Goal: Task Accomplishment & Management: Complete application form

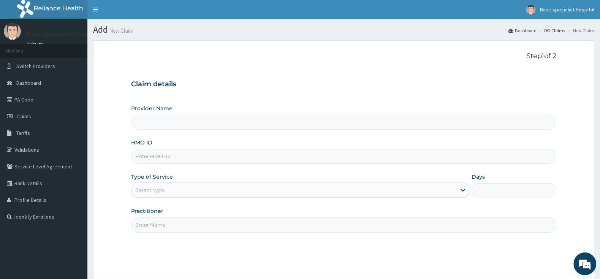
type input "Base Specialist Hospital"
paste input "DPI/10007/A"
type input "DPI/10007/A"
click at [179, 191] on div "Select type" at bounding box center [293, 190] width 324 height 12
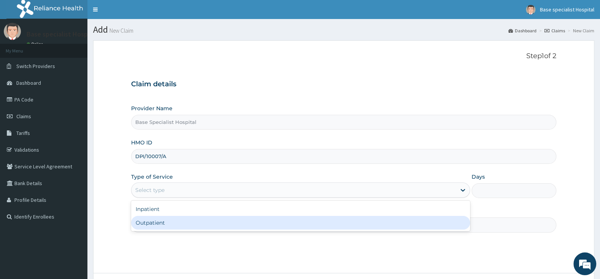
click at [170, 226] on div "Outpatient" at bounding box center [300, 223] width 339 height 14
type input "1"
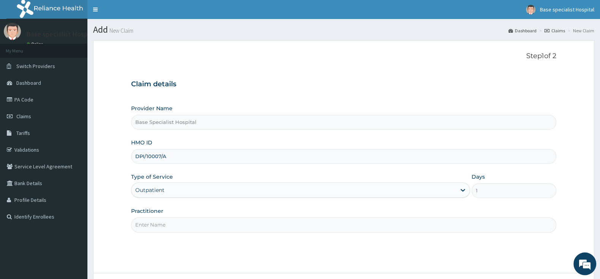
click at [170, 226] on input "Practitioner" at bounding box center [343, 224] width 425 height 15
type input "ADE"
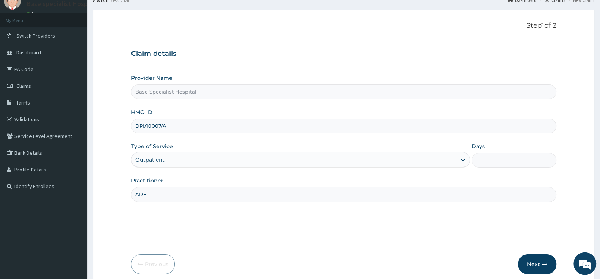
scroll to position [63, 0]
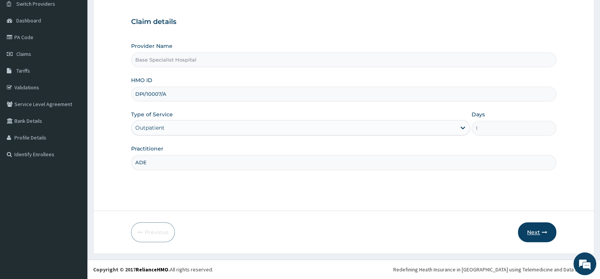
click at [534, 230] on button "Next" at bounding box center [537, 232] width 38 height 20
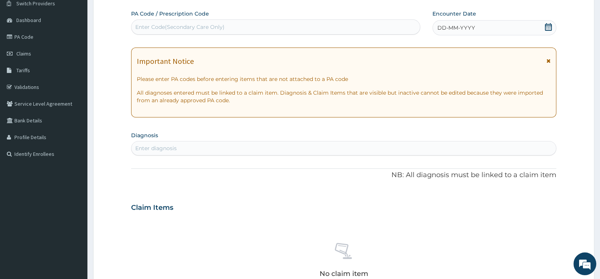
click at [549, 30] on icon at bounding box center [548, 27] width 7 height 8
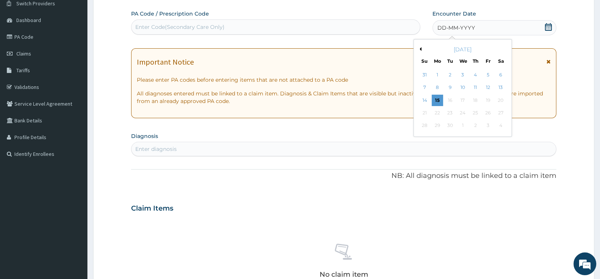
scroll to position [0, 0]
click at [440, 101] on div "15" at bounding box center [436, 100] width 11 height 11
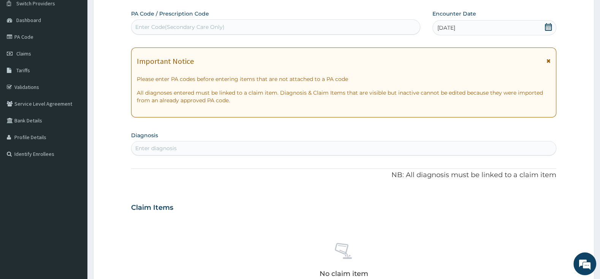
click at [325, 142] on div "Enter diagnosis" at bounding box center [343, 148] width 425 height 14
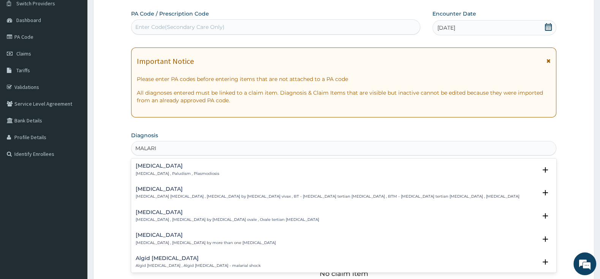
type input "[MEDICAL_DATA]"
click at [173, 175] on p "[MEDICAL_DATA] , Paludism , Plasmodiosis" at bounding box center [178, 173] width 84 height 5
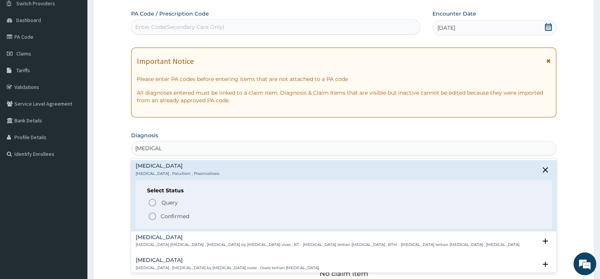
click at [154, 216] on icon "status option filled" at bounding box center [152, 216] width 9 height 9
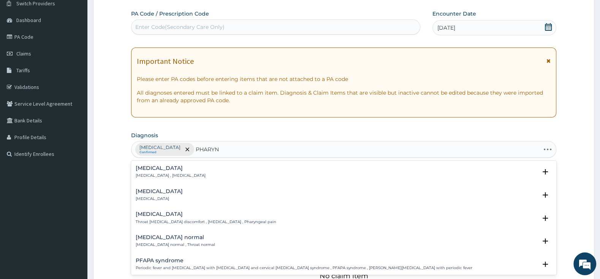
type input "PHARYNG"
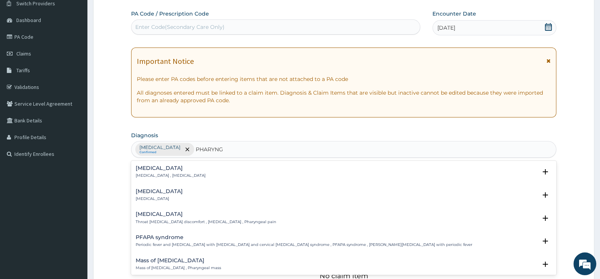
click at [140, 196] on div "[MEDICAL_DATA] [MEDICAL_DATA]" at bounding box center [159, 194] width 47 height 13
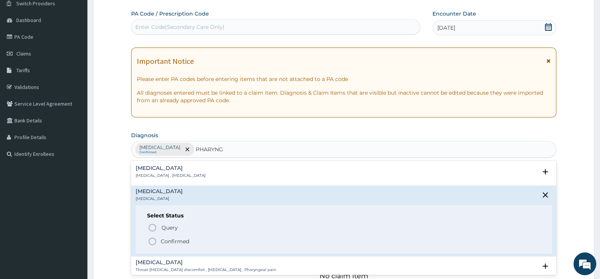
click at [156, 240] on icon "status option filled" at bounding box center [152, 241] width 9 height 9
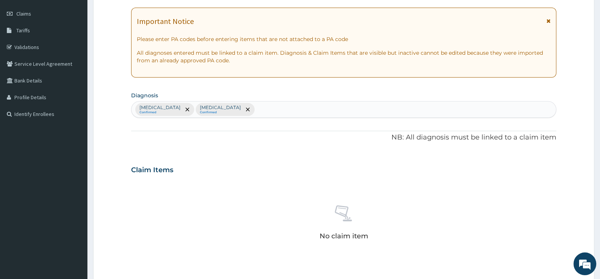
scroll to position [222, 0]
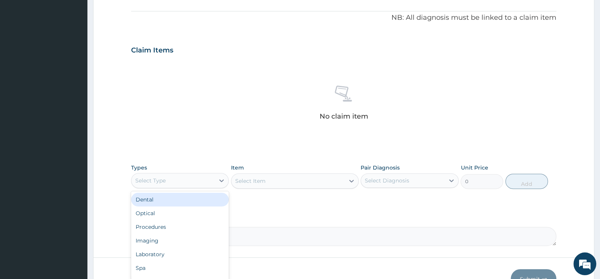
click at [186, 182] on div "Select Type" at bounding box center [172, 180] width 83 height 12
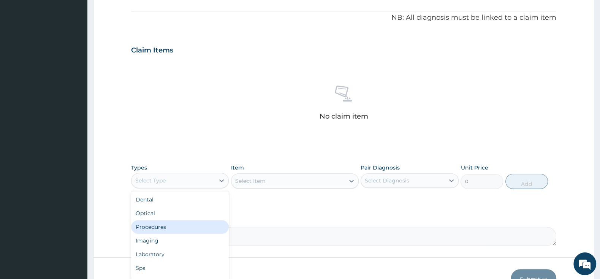
click at [190, 227] on div "Procedures" at bounding box center [180, 227] width 98 height 14
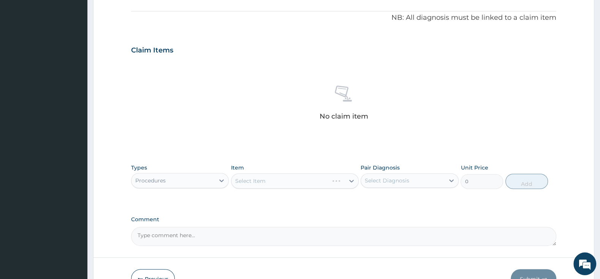
click at [278, 186] on div "Select Item" at bounding box center [295, 180] width 128 height 15
click at [284, 180] on div "Select Item" at bounding box center [295, 180] width 128 height 15
click at [289, 183] on div "Select Item" at bounding box center [295, 180] width 128 height 15
click at [283, 184] on div "Select Item" at bounding box center [287, 181] width 113 height 12
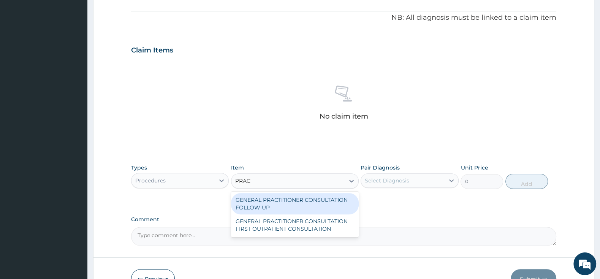
type input "PRACT"
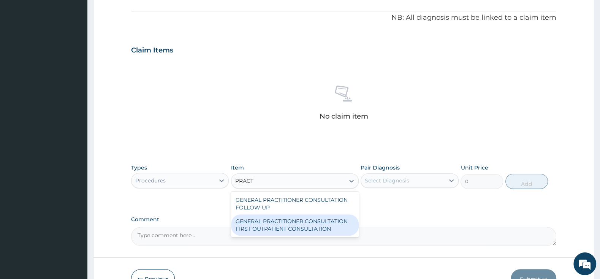
click at [328, 223] on div "GENERAL PRACTITIONER CONSULTATION FIRST OUTPATIENT CONSULTATION" at bounding box center [295, 224] width 128 height 21
type input "3000"
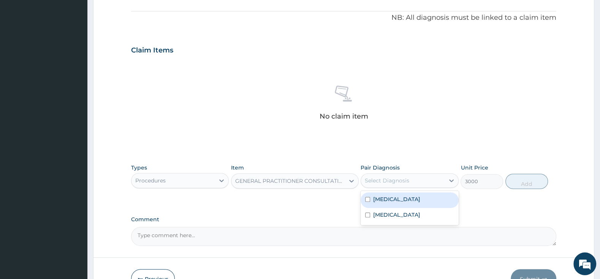
click at [374, 178] on div "Select Diagnosis" at bounding box center [387, 181] width 44 height 8
click at [368, 196] on div "[MEDICAL_DATA]" at bounding box center [409, 200] width 98 height 16
checkbox input "true"
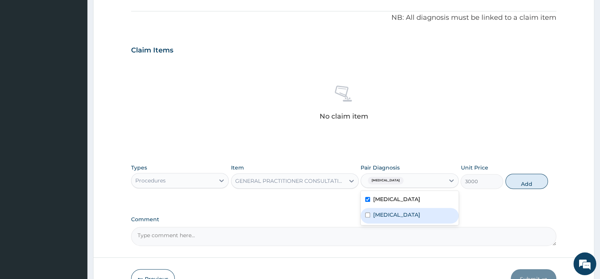
click at [363, 215] on div "[MEDICAL_DATA]" at bounding box center [409, 216] width 98 height 16
checkbox input "true"
click at [535, 183] on button "Add" at bounding box center [526, 181] width 43 height 15
type input "0"
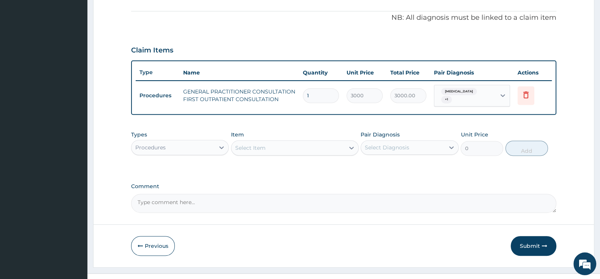
click at [254, 144] on div "Select Item" at bounding box center [250, 148] width 30 height 8
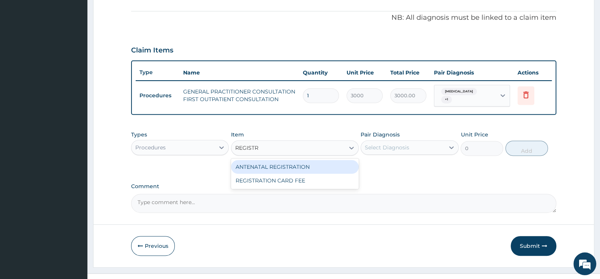
type input "REGISTRA"
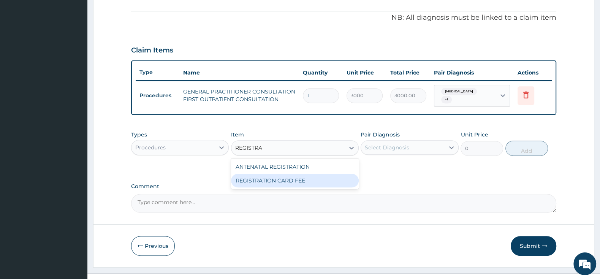
click at [273, 175] on div "REGISTRATION CARD FEE" at bounding box center [295, 181] width 128 height 14
type input "2000"
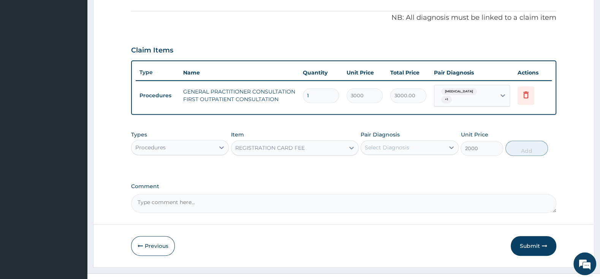
click at [414, 142] on div "Select Diagnosis" at bounding box center [402, 147] width 83 height 12
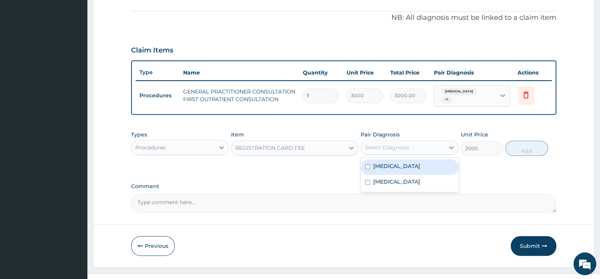
click at [367, 164] on input "checkbox" at bounding box center [367, 166] width 5 height 5
checkbox input "true"
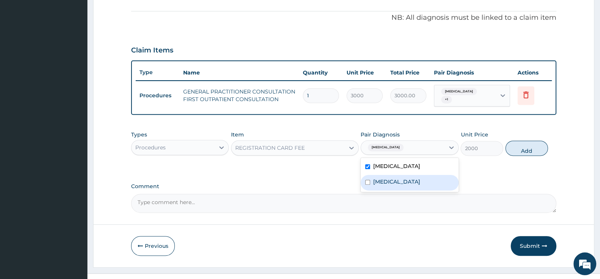
click at [364, 182] on div "[MEDICAL_DATA]" at bounding box center [409, 183] width 98 height 16
checkbox input "true"
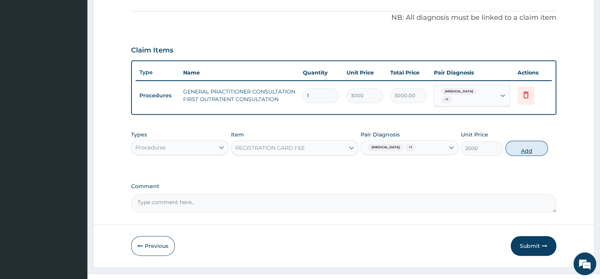
click at [536, 141] on button "Add" at bounding box center [526, 148] width 43 height 15
type input "0"
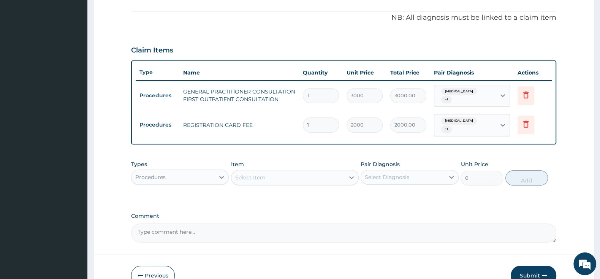
click at [261, 174] on div "Select Item" at bounding box center [250, 178] width 30 height 8
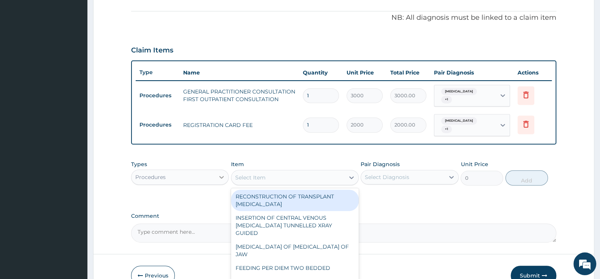
click at [218, 170] on div at bounding box center [222, 177] width 14 height 14
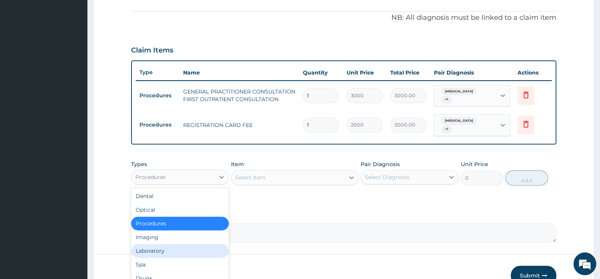
click at [166, 244] on div "Laboratory" at bounding box center [180, 251] width 98 height 14
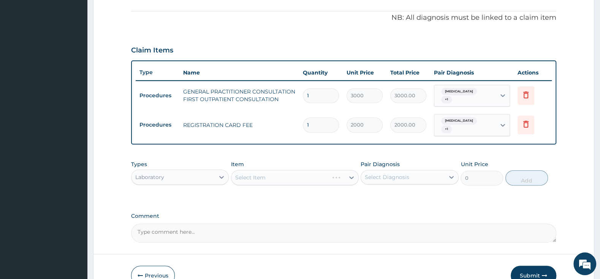
click at [281, 170] on div "Select Item" at bounding box center [295, 177] width 128 height 15
click at [280, 170] on div "Select Item" at bounding box center [295, 177] width 128 height 15
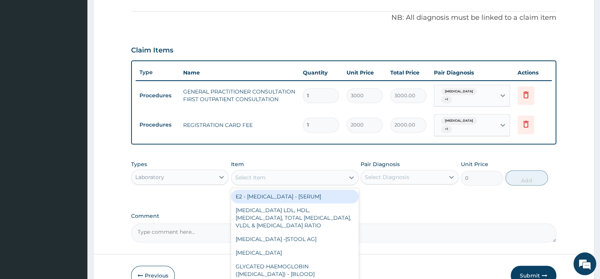
click at [278, 173] on div "Select Item" at bounding box center [287, 177] width 113 height 12
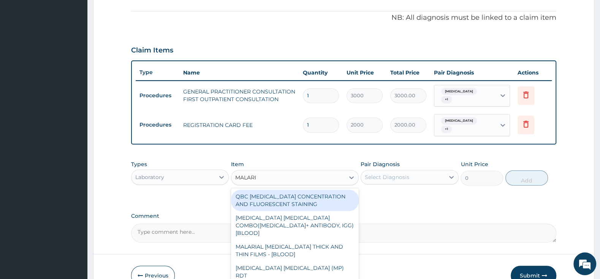
type input "[MEDICAL_DATA]"
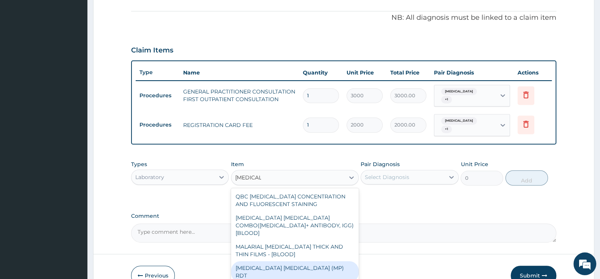
click at [294, 261] on div "[MEDICAL_DATA] [MEDICAL_DATA] (MP) RDT" at bounding box center [295, 271] width 128 height 21
type input "1500"
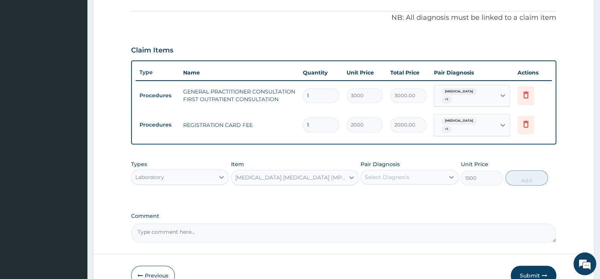
click at [381, 173] on div "Select Diagnosis" at bounding box center [387, 177] width 44 height 8
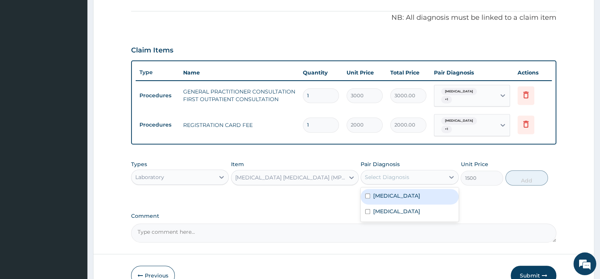
click at [368, 193] on input "checkbox" at bounding box center [367, 195] width 5 height 5
checkbox input "true"
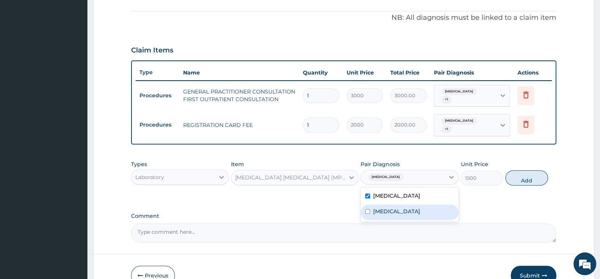
click at [366, 209] on input "checkbox" at bounding box center [367, 211] width 5 height 5
checkbox input "true"
click at [529, 175] on button "Add" at bounding box center [526, 177] width 43 height 15
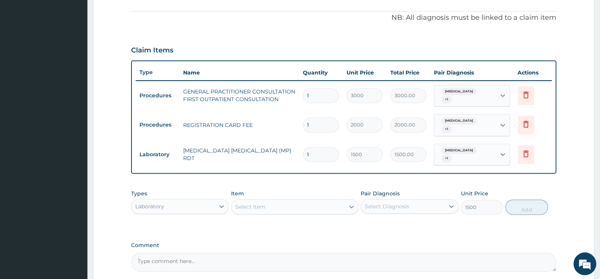
type input "0"
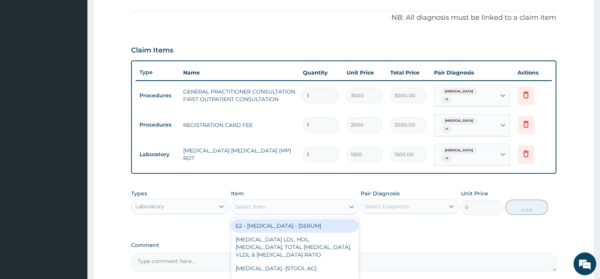
click at [271, 201] on div "Select Item" at bounding box center [287, 207] width 113 height 12
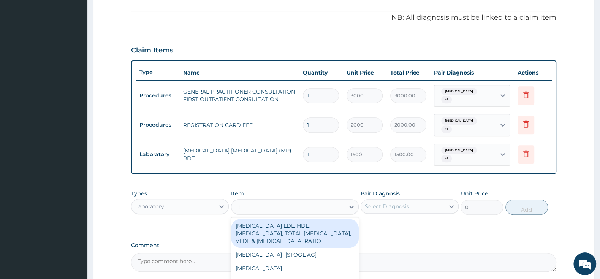
type input "FBC"
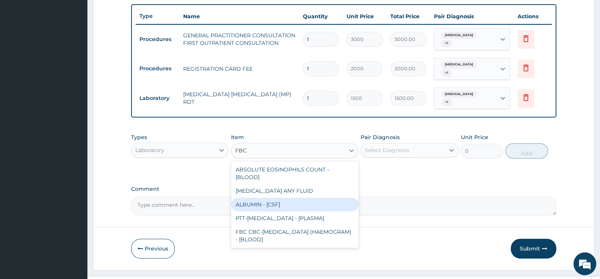
scroll to position [285, 0]
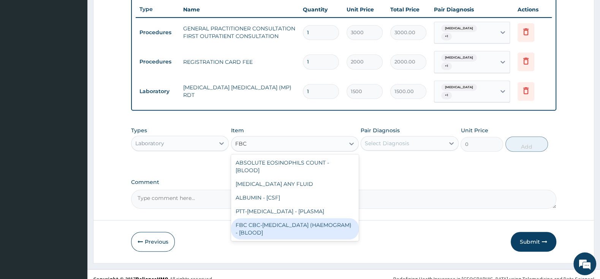
click at [347, 218] on div "FBC CBC-[MEDICAL_DATA] (HAEMOGRAM) - [BLOOD]" at bounding box center [295, 228] width 128 height 21
type input "3000"
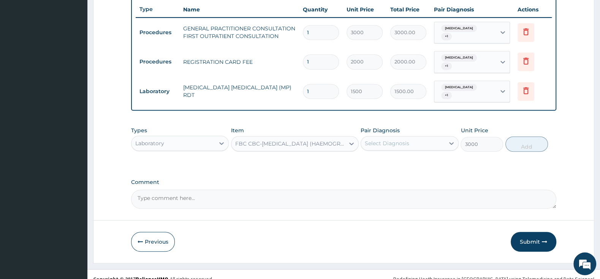
click at [412, 137] on div "Select Diagnosis" at bounding box center [402, 143] width 83 height 12
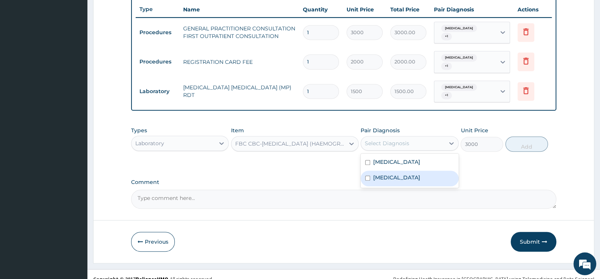
click at [370, 171] on div "[MEDICAL_DATA]" at bounding box center [409, 179] width 98 height 16
checkbox input "true"
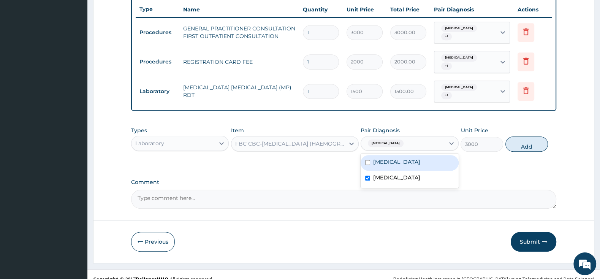
click at [368, 155] on div "[MEDICAL_DATA]" at bounding box center [409, 163] width 98 height 16
checkbox input "true"
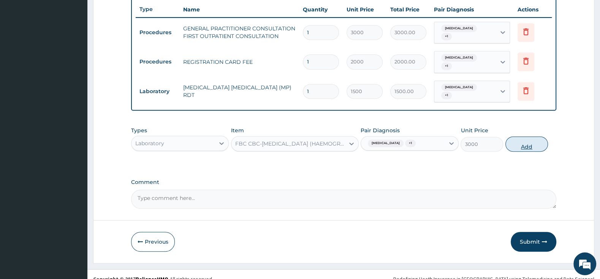
click at [528, 136] on button "Add" at bounding box center [526, 143] width 43 height 15
type input "0"
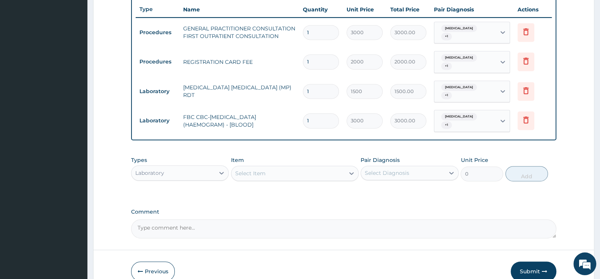
click at [260, 169] on div "Select Item" at bounding box center [250, 173] width 30 height 8
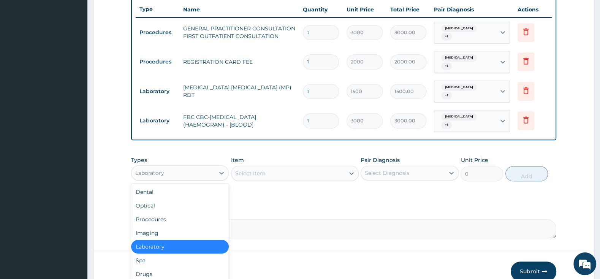
click at [215, 167] on div "Laboratory" at bounding box center [172, 173] width 83 height 12
click at [196, 267] on div "Drugs" at bounding box center [180, 274] width 98 height 14
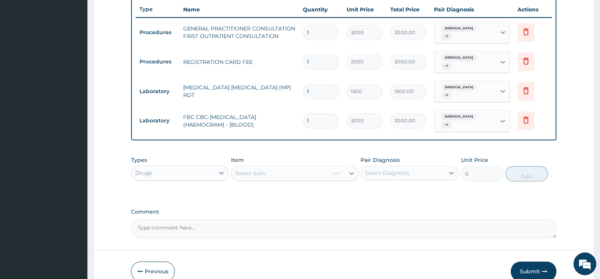
click at [290, 166] on div "Select Item" at bounding box center [295, 173] width 128 height 15
click at [300, 193] on div "PA Code / Prescription Code Enter Code(Secondary Care Only) Encounter Date [DAT…" at bounding box center [343, 12] width 425 height 451
click at [303, 167] on div "Select Item" at bounding box center [287, 173] width 113 height 12
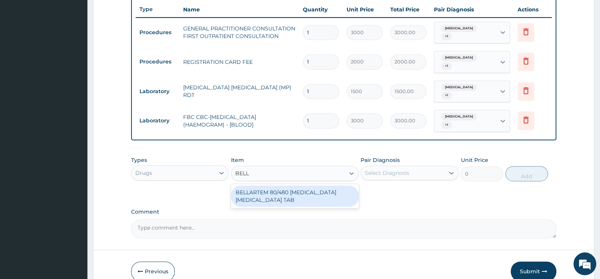
type input "BELLA"
click at [321, 185] on div "BELLARTEM 80/480 [MEDICAL_DATA] [MEDICAL_DATA] TAB" at bounding box center [295, 195] width 128 height 21
type input "379.5"
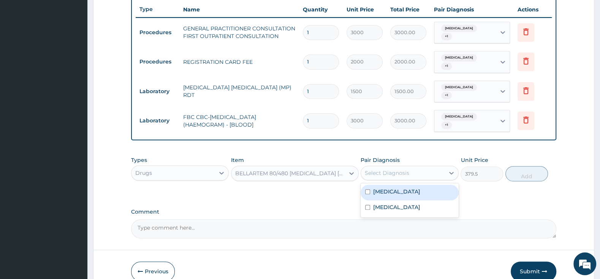
click at [387, 169] on div "Select Diagnosis" at bounding box center [387, 173] width 44 height 8
drag, startPoint x: 366, startPoint y: 176, endPoint x: 366, endPoint y: 182, distance: 5.3
click at [366, 189] on input "checkbox" at bounding box center [367, 191] width 5 height 5
checkbox input "true"
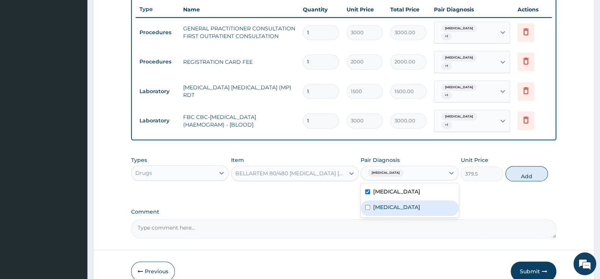
click at [366, 205] on input "checkbox" at bounding box center [367, 207] width 5 height 5
click at [368, 205] on input "checkbox" at bounding box center [367, 207] width 5 height 5
checkbox input "false"
click at [516, 166] on button "Add" at bounding box center [526, 173] width 43 height 15
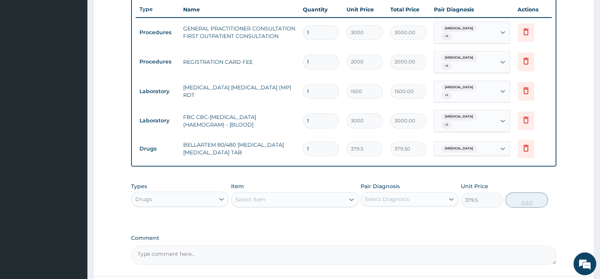
type input "0"
type input "0.00"
type input "6"
type input "2277.00"
type input "6"
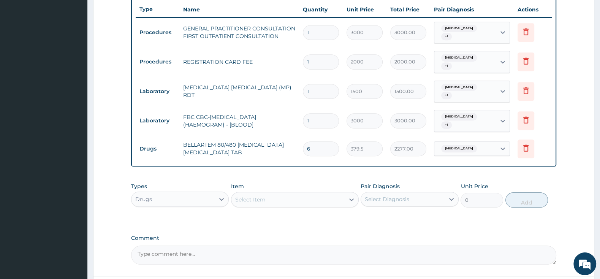
click at [292, 192] on div "Select Item" at bounding box center [295, 199] width 128 height 15
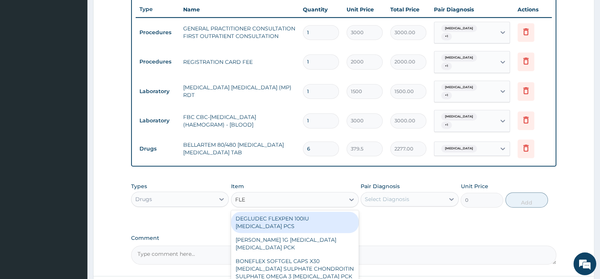
type input "FLEM"
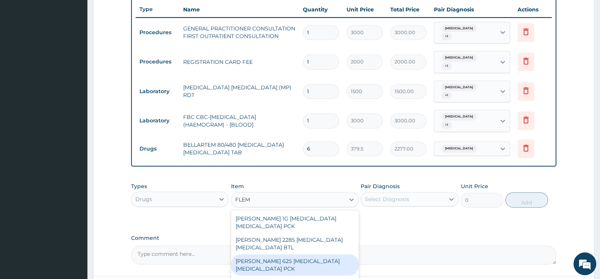
click at [313, 254] on div "[PERSON_NAME] 625 [MEDICAL_DATA] [MEDICAL_DATA] PCK" at bounding box center [295, 264] width 128 height 21
type input "2300"
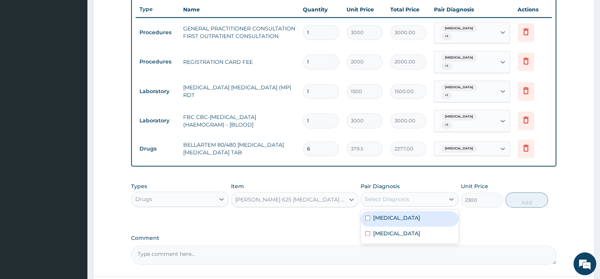
click at [387, 195] on div "Select Diagnosis" at bounding box center [387, 199] width 44 height 8
click at [368, 226] on div "[MEDICAL_DATA]" at bounding box center [409, 234] width 98 height 16
checkbox input "true"
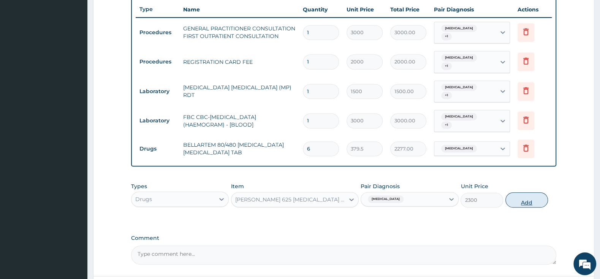
click at [522, 192] on button "Add" at bounding box center [526, 199] width 43 height 15
type input "0"
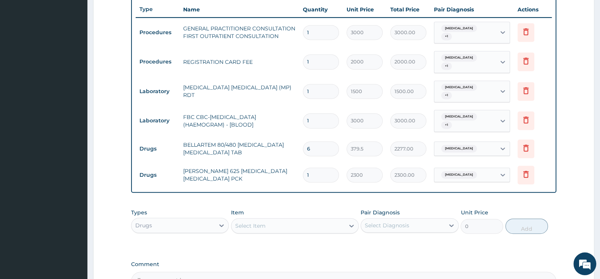
click at [331, 220] on div "Select Item" at bounding box center [287, 226] width 113 height 12
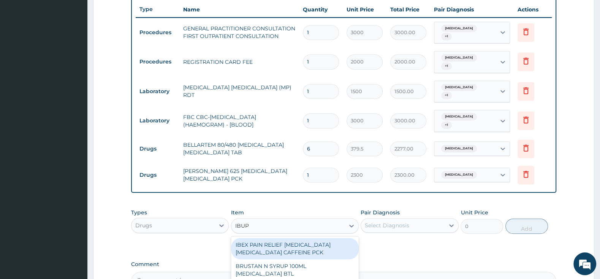
type input "IBUPR"
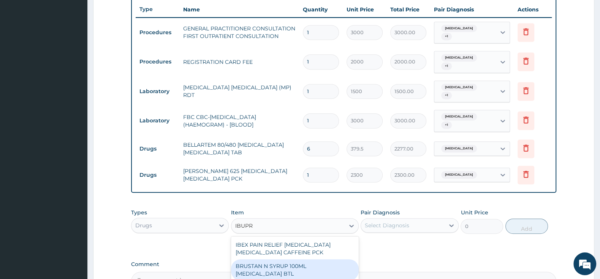
scroll to position [40, 0]
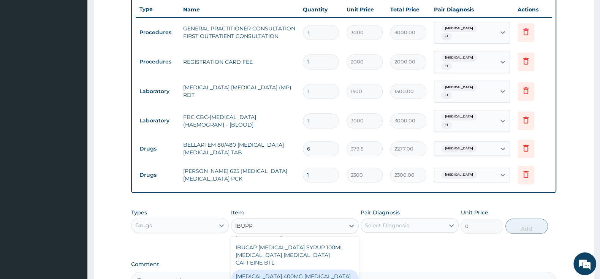
click at [333, 269] on div "[MEDICAL_DATA] 400MG [MEDICAL_DATA] TAB" at bounding box center [295, 279] width 128 height 21
type input "63.25"
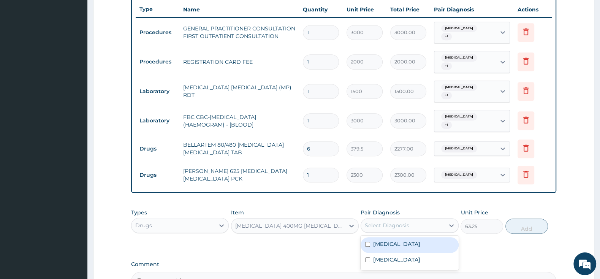
click at [373, 221] on div "Select Diagnosis" at bounding box center [387, 225] width 44 height 8
click at [366, 242] on input "checkbox" at bounding box center [367, 244] width 5 height 5
checkbox input "true"
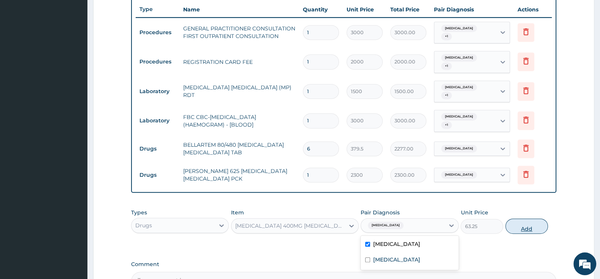
click at [513, 218] on button "Add" at bounding box center [526, 225] width 43 height 15
type input "0"
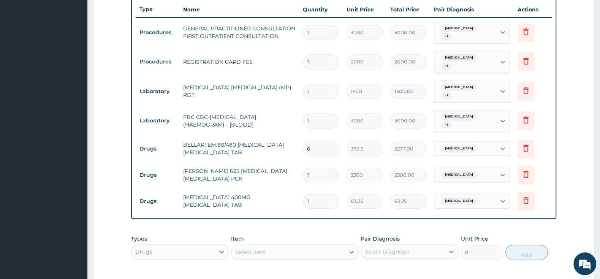
click at [465, 194] on div "[MEDICAL_DATA]" at bounding box center [465, 200] width 62 height 13
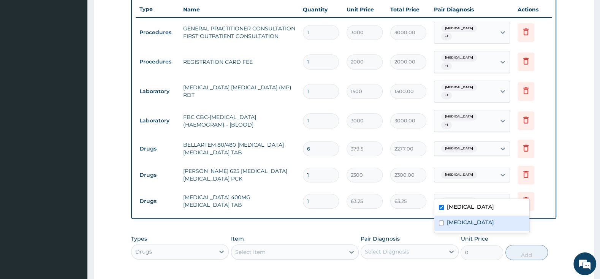
click at [442, 222] on input "checkbox" at bounding box center [441, 222] width 5 height 5
checkbox input "true"
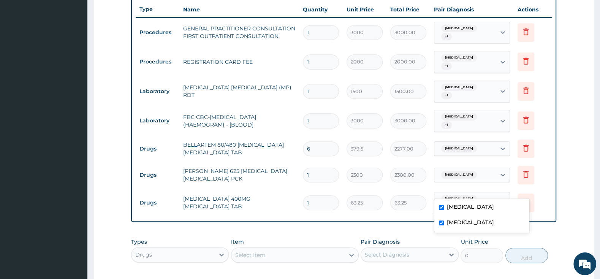
click at [325, 195] on input "1" at bounding box center [321, 202] width 36 height 15
type input "15"
type input "948.75"
type input "15"
click at [290, 249] on div "Select Item" at bounding box center [287, 255] width 113 height 12
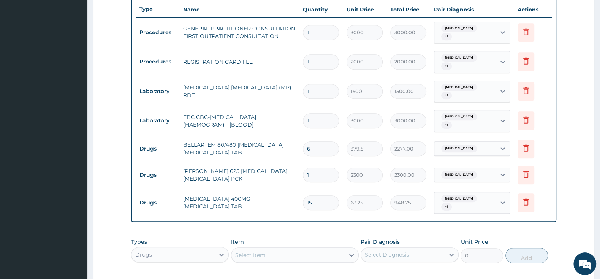
click at [290, 249] on div "Select Item" at bounding box center [287, 255] width 113 height 12
type input "PIRIT"
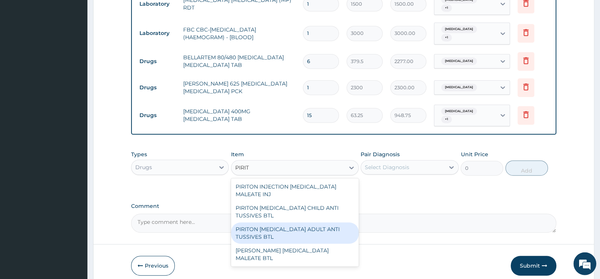
scroll to position [390, 0]
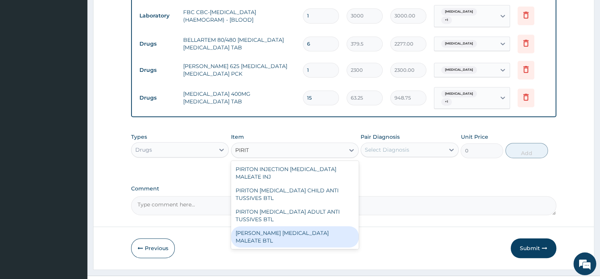
click at [290, 226] on div "[PERSON_NAME] [MEDICAL_DATA] MALEATE BTL" at bounding box center [295, 236] width 128 height 21
type input "747.5"
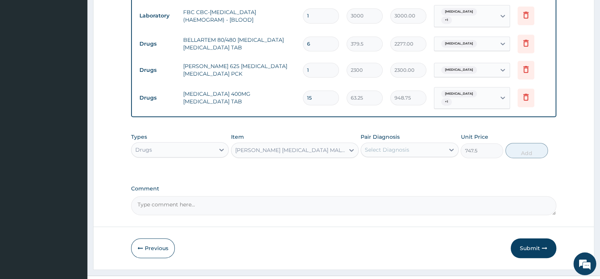
click at [409, 144] on div "Select Diagnosis" at bounding box center [402, 150] width 83 height 12
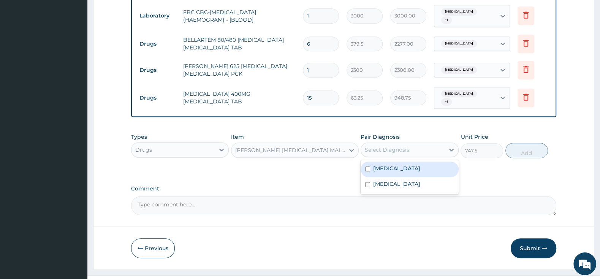
click at [366, 166] on input "checkbox" at bounding box center [367, 168] width 5 height 5
checkbox input "true"
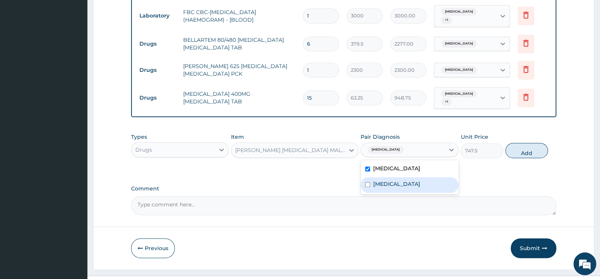
click at [368, 182] on input "checkbox" at bounding box center [367, 184] width 5 height 5
checkbox input "true"
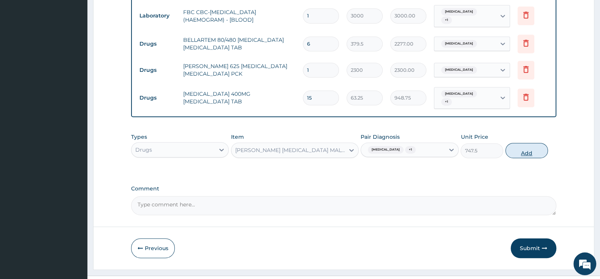
click at [526, 143] on button "Add" at bounding box center [526, 150] width 43 height 15
type input "0"
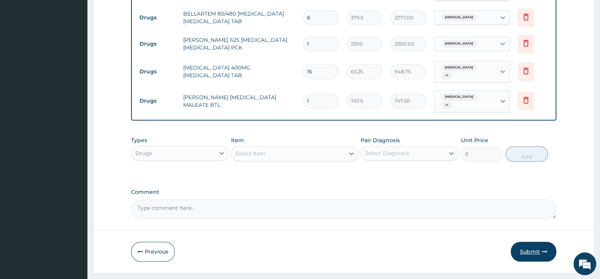
click at [535, 242] on button "Submit" at bounding box center [533, 252] width 46 height 20
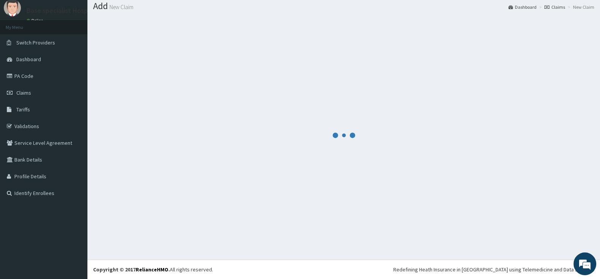
scroll to position [24, 0]
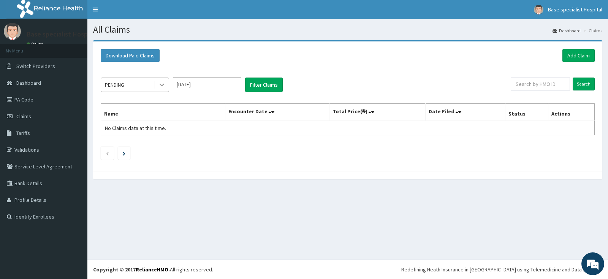
click at [163, 84] on icon at bounding box center [162, 85] width 8 height 8
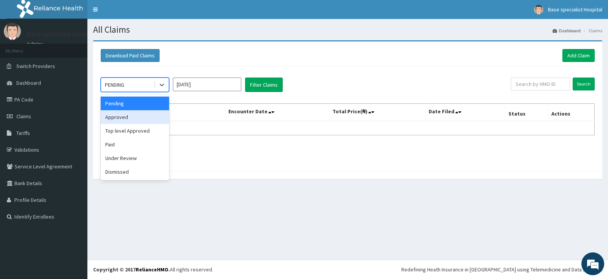
click at [136, 119] on div "Approved" at bounding box center [135, 117] width 68 height 14
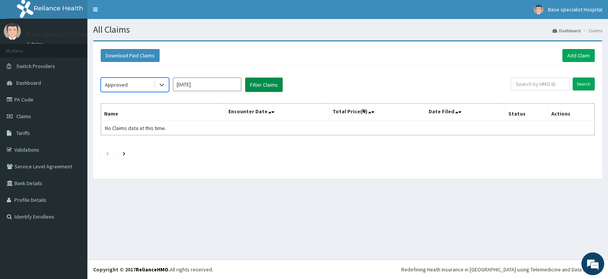
click at [262, 85] on button "Filter Claims" at bounding box center [264, 84] width 38 height 14
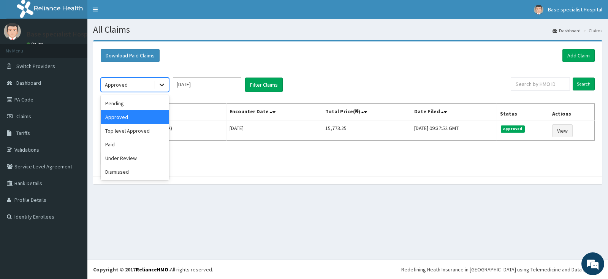
click at [160, 79] on div at bounding box center [162, 85] width 14 height 14
click at [154, 131] on div "Top level Approved" at bounding box center [135, 131] width 68 height 14
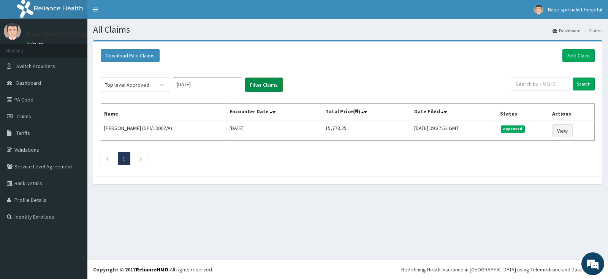
click at [263, 81] on button "Filter Claims" at bounding box center [264, 84] width 38 height 14
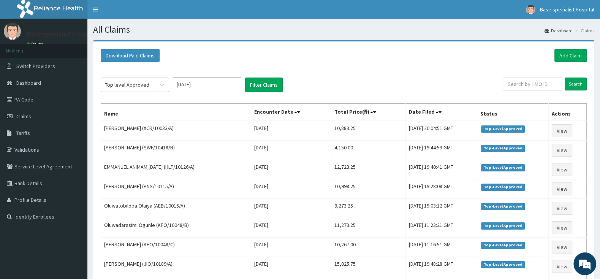
click at [326, 55] on div "Download Paid Claims Add Claim" at bounding box center [344, 55] width 486 height 13
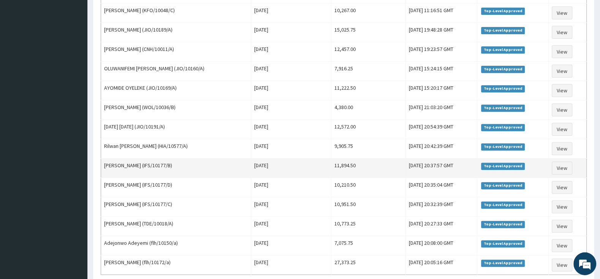
scroll to position [239, 0]
